Goal: Transaction & Acquisition: Purchase product/service

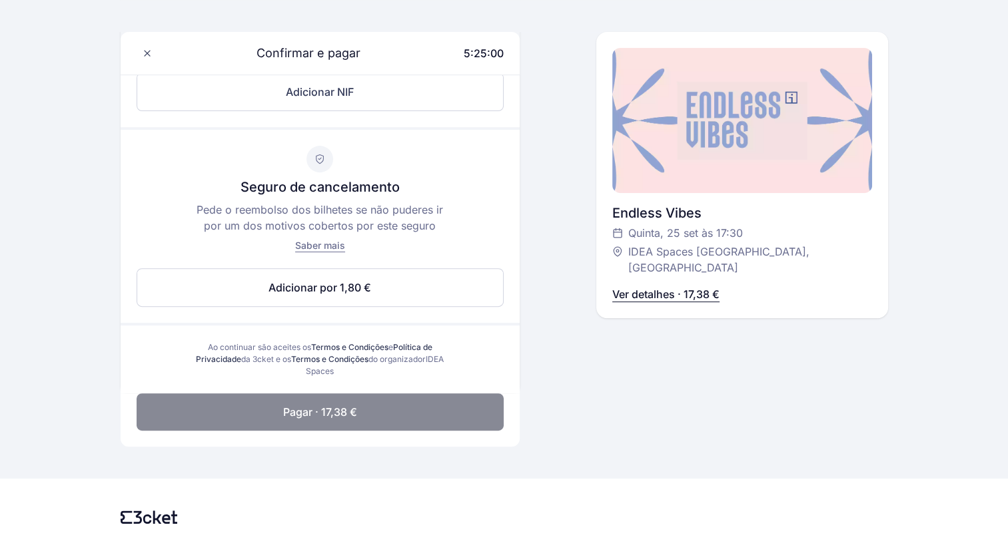
scroll to position [488, 0]
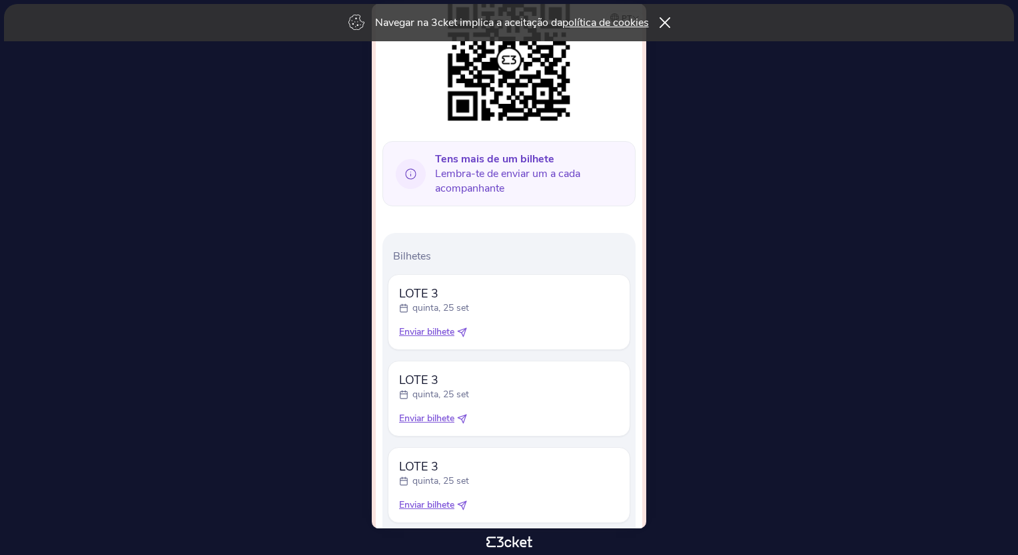
scroll to position [301, 0]
